Goal: Obtain resource: Obtain resource

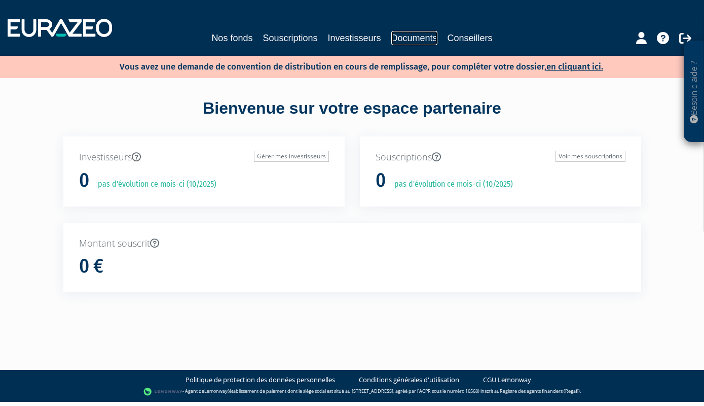
click at [430, 40] on link "Documents" at bounding box center [415, 38] width 46 height 14
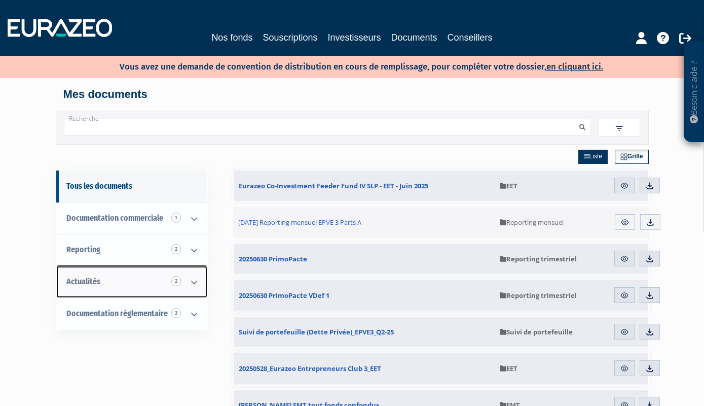
click at [193, 281] on icon at bounding box center [194, 281] width 26 height 31
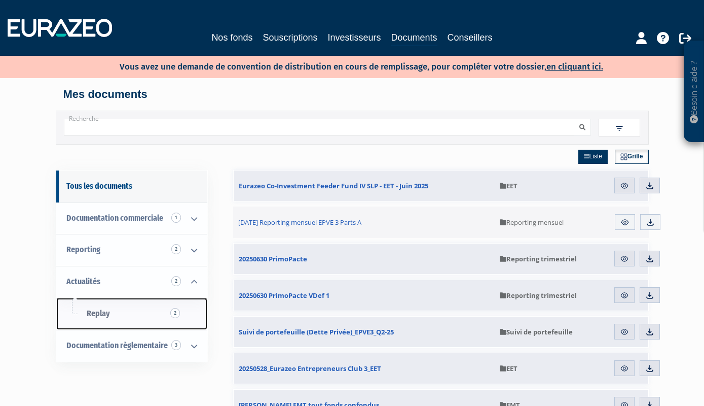
click at [127, 313] on link "Replay 2" at bounding box center [131, 314] width 151 height 32
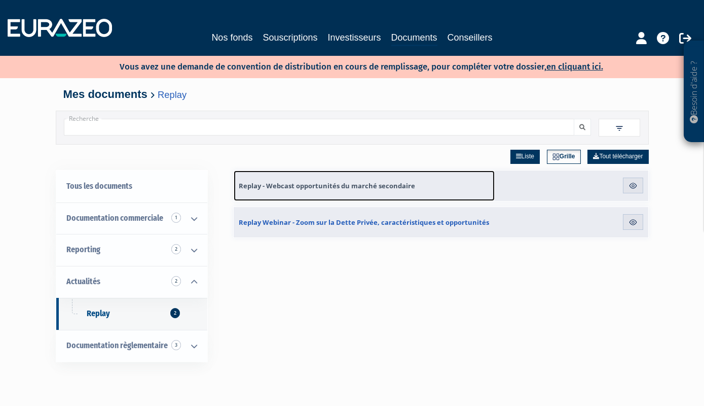
click at [387, 187] on span "Replay - Webcast opportunités du marché secondaire" at bounding box center [327, 185] width 176 height 9
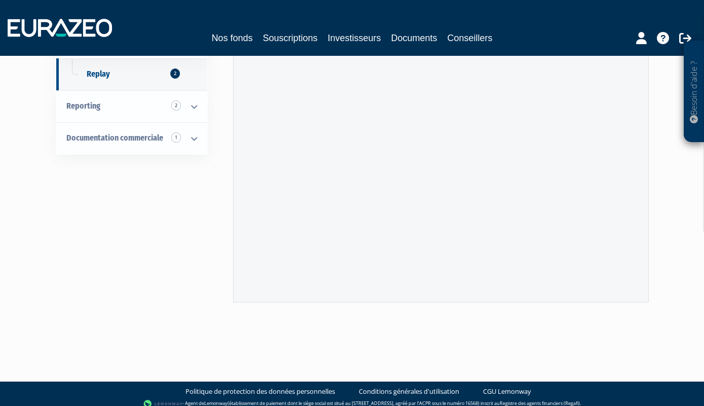
scroll to position [158, 0]
